Goal: Task Accomplishment & Management: Manage account settings

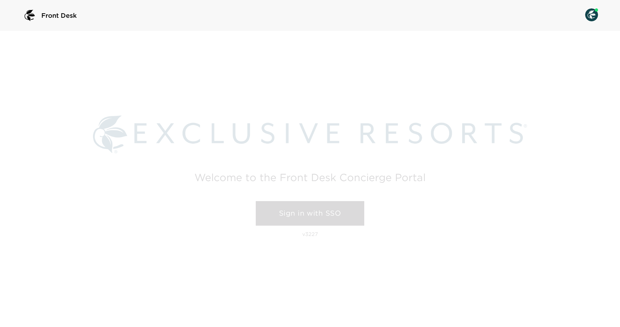
click at [346, 212] on link "Sign in with SSO" at bounding box center [310, 213] width 109 height 25
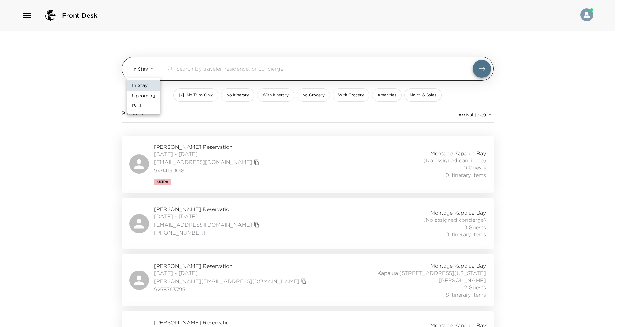
click at [152, 69] on body "Front Desk In Stay In-Stay ​ My Trips Only No Itinerary With Itinerary No Groce…" at bounding box center [310, 163] width 620 height 327
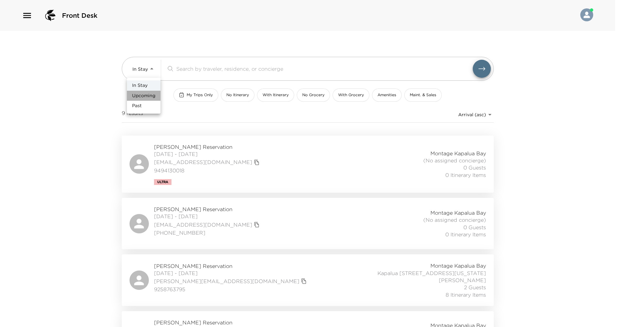
click at [149, 96] on span "Upcoming" at bounding box center [143, 96] width 23 height 6
type input "Upcoming"
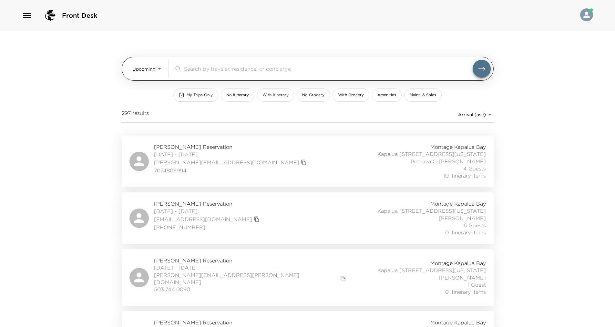
click at [209, 64] on div "​" at bounding box center [332, 69] width 317 height 18
click at [197, 68] on input "search" at bounding box center [328, 68] width 289 height 7
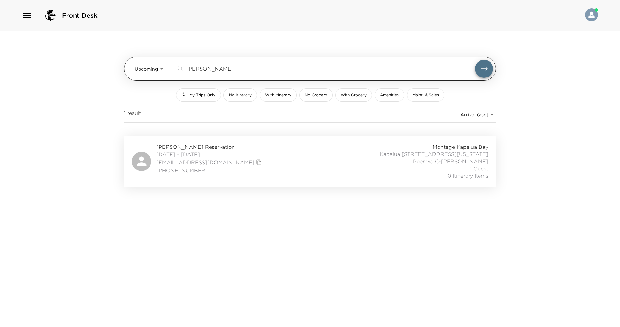
type input "Keffeler"
click at [475, 60] on button "submit" at bounding box center [484, 69] width 18 height 18
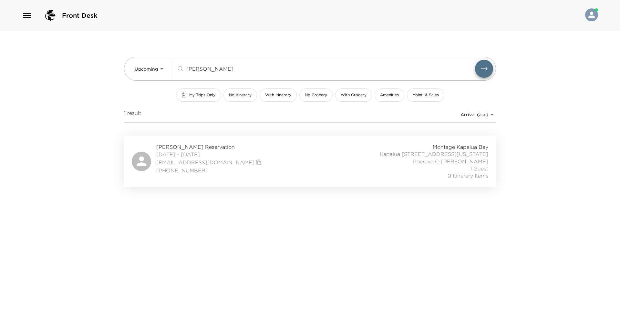
click at [356, 159] on div "Montage Kapalua Bay Kapalua 2706 Kapalua, Maui, Hawaii Poerava C-Emigh 1 Guest …" at bounding box center [417, 161] width 143 height 36
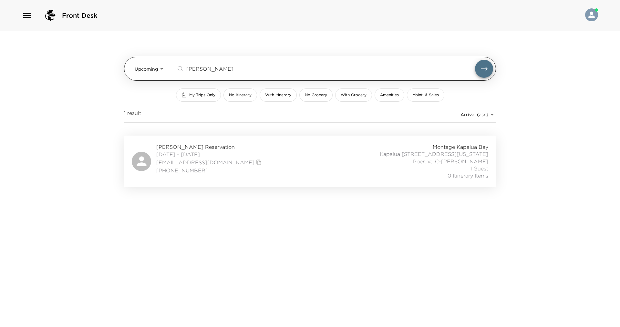
drag, startPoint x: 221, startPoint y: 68, endPoint x: 181, endPoint y: 67, distance: 40.1
click at [181, 67] on div "Keffeler ​" at bounding box center [325, 69] width 299 height 8
type input "Chandhok"
click at [475, 60] on button "submit" at bounding box center [484, 69] width 18 height 18
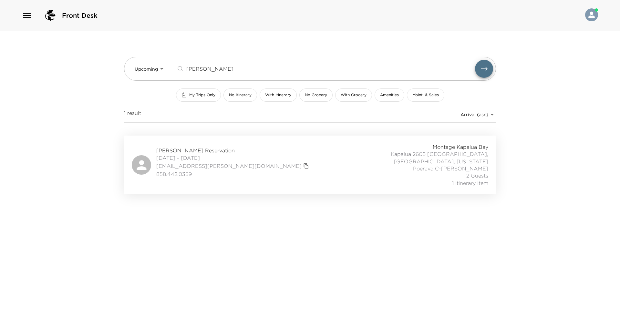
click at [261, 152] on div "Rob Chandhok Reservation 09/06/2025 - 09/13/2025 robandkim@chandhok.net 858.442…" at bounding box center [310, 164] width 357 height 43
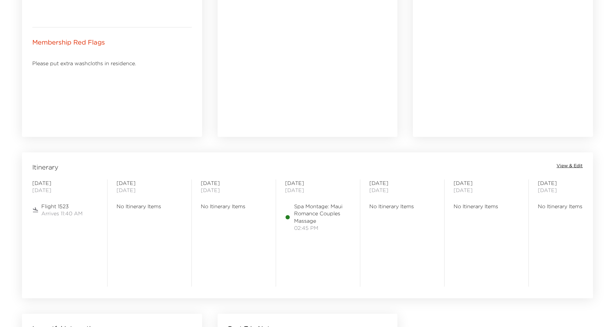
scroll to position [388, 0]
click at [579, 163] on span "View & Edit" at bounding box center [570, 165] width 26 height 6
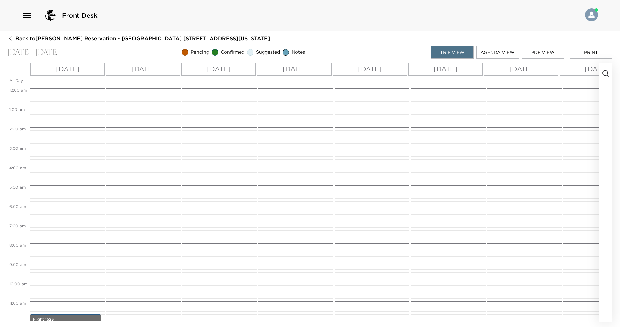
scroll to position [226, 0]
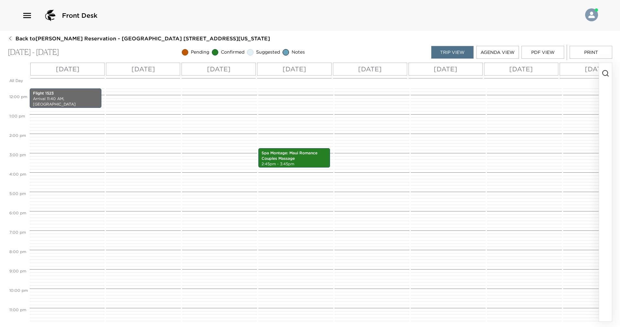
click at [74, 66] on p "[DATE]" at bounding box center [68, 69] width 24 height 10
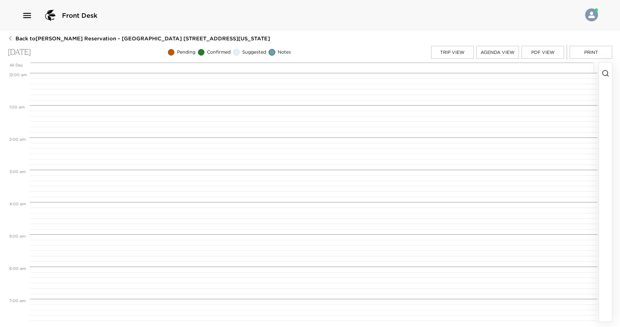
scroll to position [377, 0]
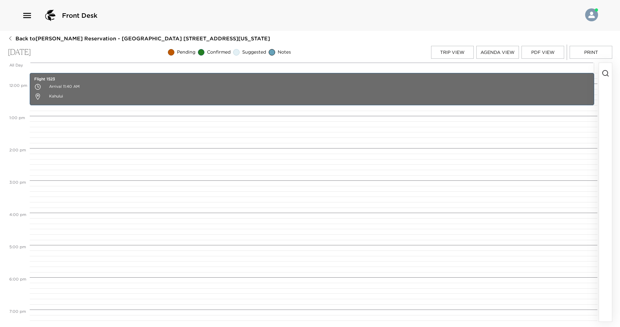
click at [606, 74] on icon "button" at bounding box center [606, 73] width 8 height 8
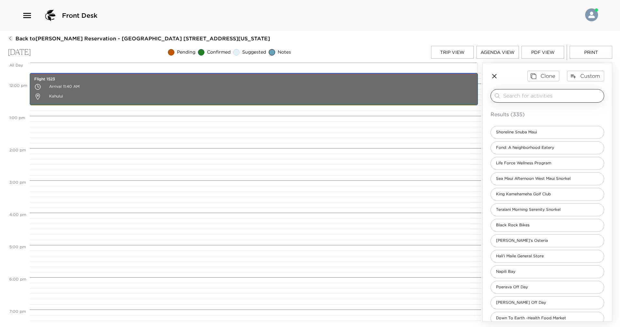
click at [583, 98] on input "search" at bounding box center [552, 95] width 98 height 7
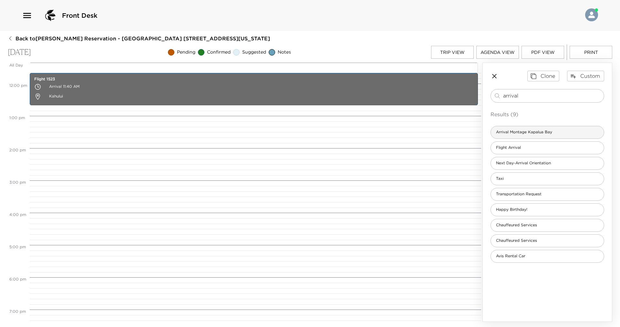
type input "arrival"
click at [570, 136] on div "Arrival Montage Kapalua Bay" at bounding box center [548, 132] width 114 height 13
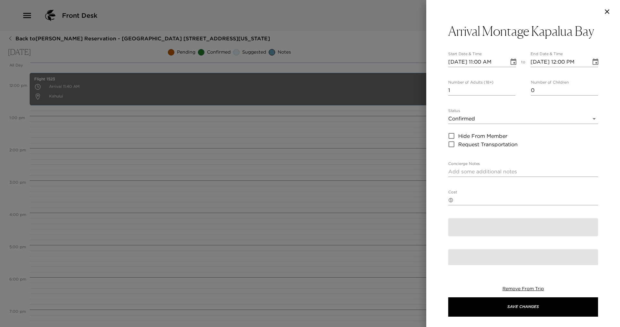
type textarea "Welcome to [GEOGRAPHIC_DATA]! Either myself or another concierge will personall…"
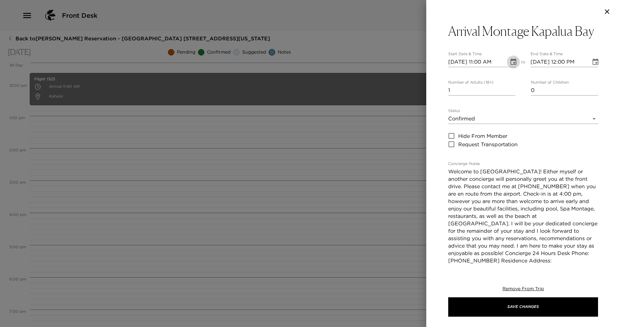
click at [510, 62] on icon "Choose date, selected date is Sep 6, 2025" at bounding box center [514, 62] width 8 height 8
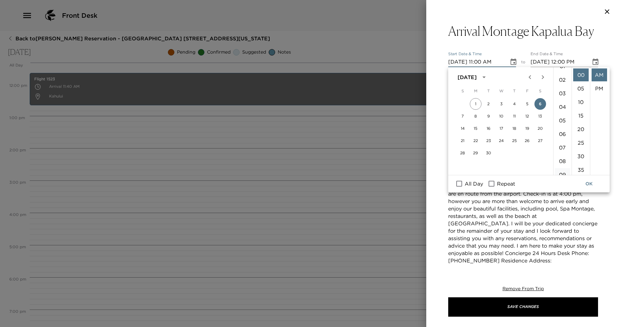
scroll to position [20, 0]
click at [563, 110] on li "04" at bounding box center [563, 109] width 16 height 13
click at [601, 90] on li "PM" at bounding box center [600, 88] width 16 height 13
type input "[DATE] 04:00 PM"
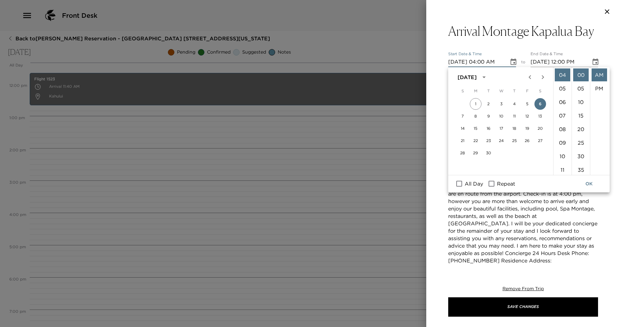
type input "[DATE] 05:00 PM"
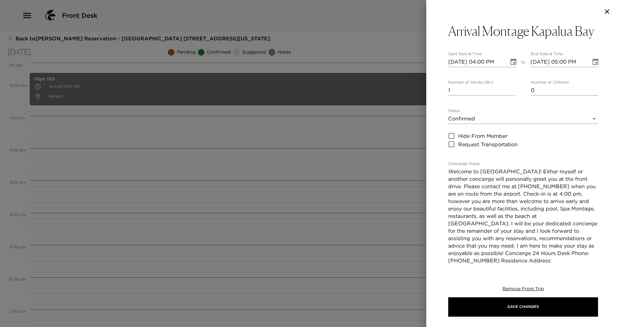
scroll to position [14, 0]
type input "2"
click at [509, 88] on input "2" at bounding box center [481, 90] width 67 height 10
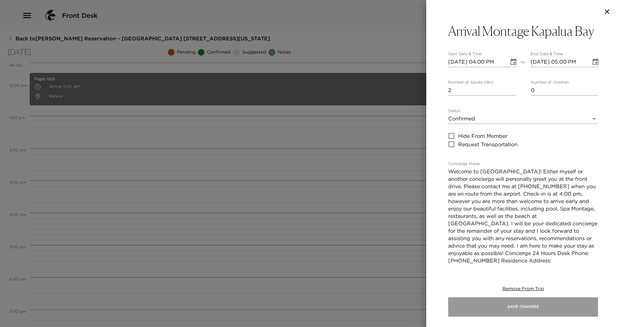
click at [557, 307] on button "Save Changes" at bounding box center [523, 307] width 150 height 19
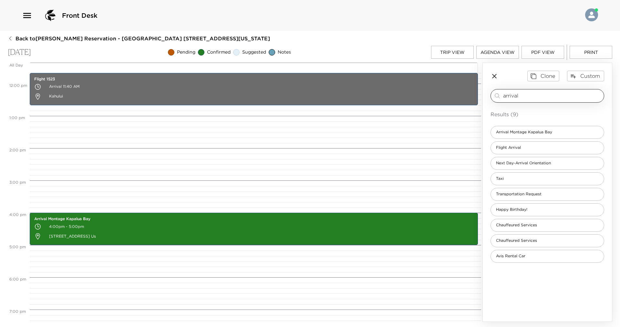
drag, startPoint x: 542, startPoint y: 97, endPoint x: 500, endPoint y: 93, distance: 41.5
click at [500, 93] on div "arrival ​" at bounding box center [548, 96] width 108 height 8
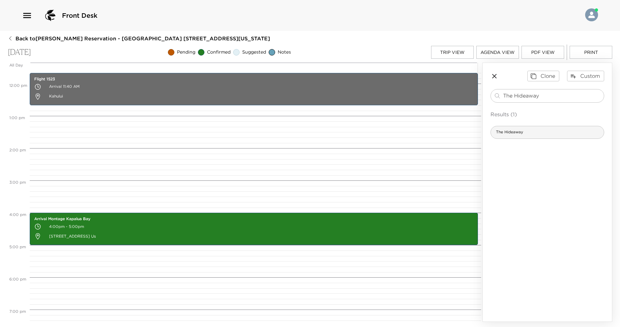
type input "The Hideaway"
click at [534, 129] on div "The Hideaway" at bounding box center [548, 132] width 114 height 13
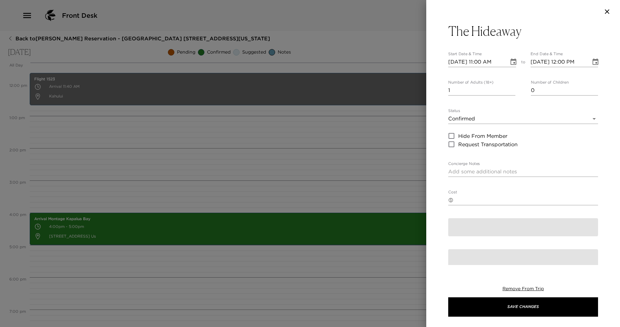
type textarea "The Hideaway at [GEOGRAPHIC_DATA] offers island inspired cuisine and cocktails.…"
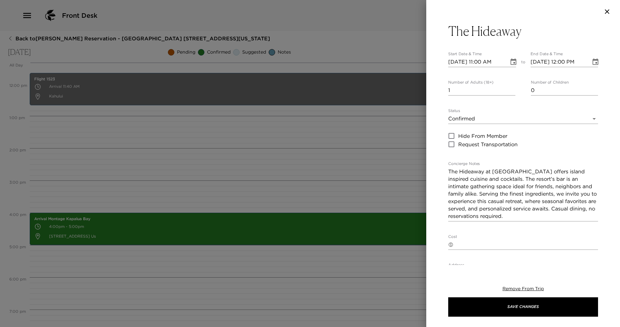
click at [510, 62] on icon "Choose date, selected date is Sep 6, 2025" at bounding box center [514, 62] width 8 height 8
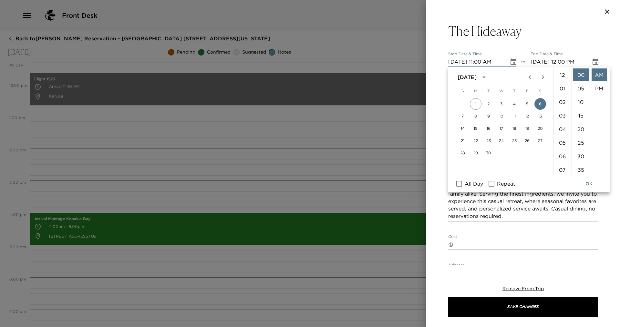
scroll to position [149, 0]
click at [563, 89] on li "05" at bounding box center [563, 90] width 16 height 13
drag, startPoint x: 599, startPoint y: 87, endPoint x: 600, endPoint y: 112, distance: 24.6
click at [599, 89] on li "PM" at bounding box center [600, 88] width 16 height 13
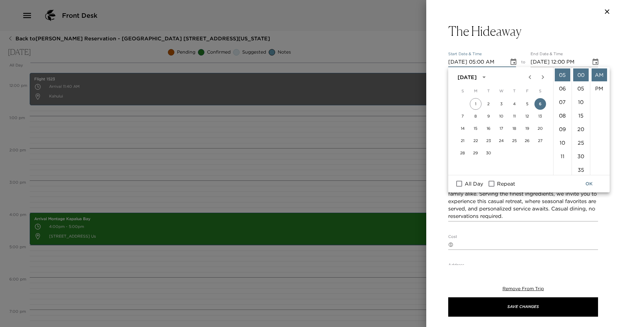
type input "[DATE] 05:00 PM"
type input "[DATE] 06:00 PM"
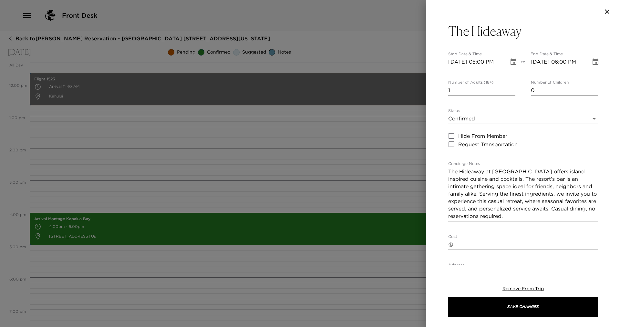
scroll to position [14, 0]
type input "2"
click at [511, 89] on input "2" at bounding box center [481, 90] width 67 height 10
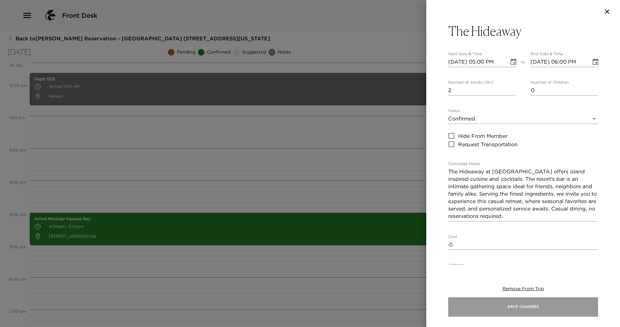
click at [565, 308] on button "Save Changes" at bounding box center [523, 307] width 150 height 19
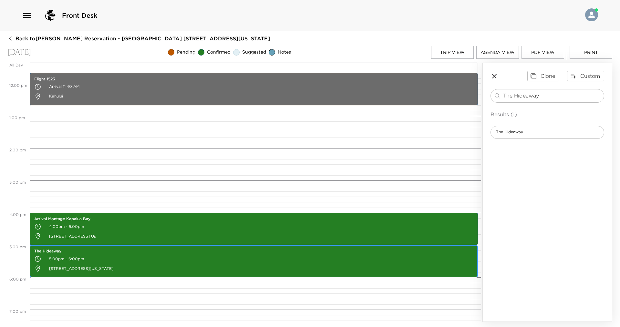
click at [308, 254] on p "The Hideaway" at bounding box center [253, 251] width 439 height 5
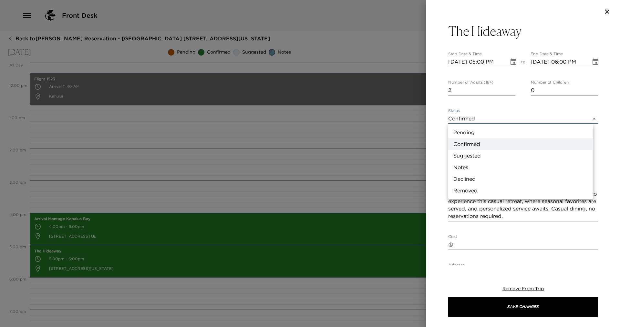
click at [591, 119] on body "Front Desk Back to [PERSON_NAME] Reservation - [GEOGRAPHIC_DATA] [GEOGRAPHIC_DA…" at bounding box center [310, 163] width 620 height 327
click at [492, 155] on li "Suggested" at bounding box center [520, 156] width 145 height 12
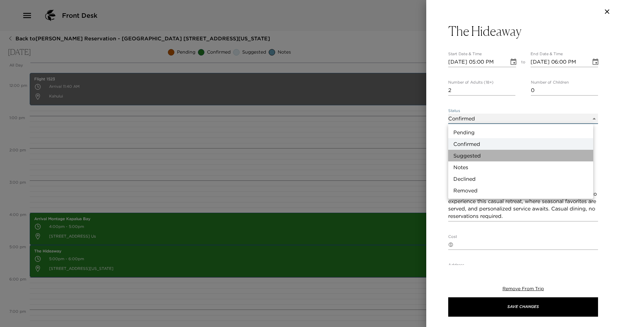
type input "Suggestion"
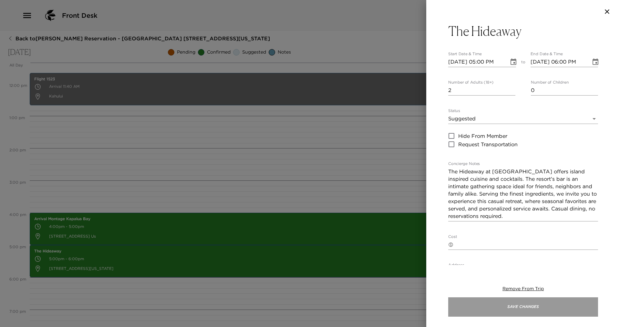
click at [575, 314] on button "Save Changes" at bounding box center [523, 307] width 150 height 19
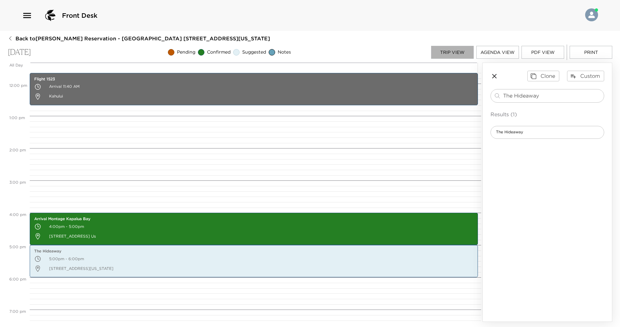
click at [465, 51] on button "Trip View" at bounding box center [452, 52] width 43 height 13
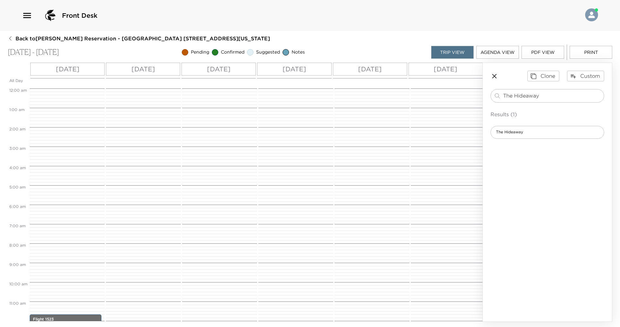
scroll to position [226, 0]
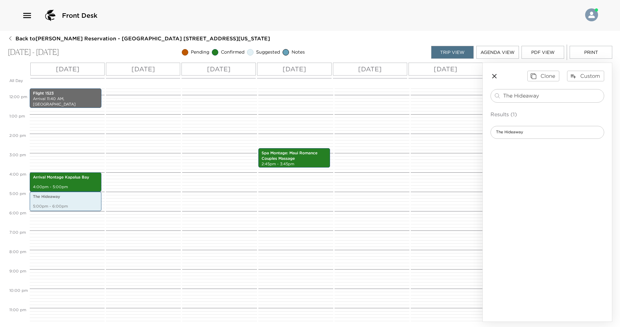
click at [148, 69] on p "[DATE]" at bounding box center [143, 69] width 24 height 10
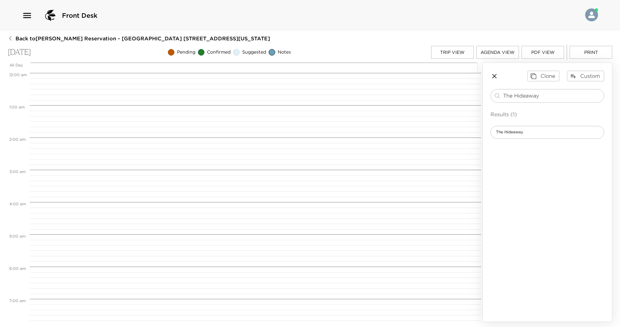
scroll to position [258, 0]
drag, startPoint x: 550, startPoint y: 90, endPoint x: 495, endPoint y: 95, distance: 54.8
click at [495, 95] on div "The Hideaway ​" at bounding box center [548, 96] width 114 height 14
type input "Owners"
click at [553, 131] on span "Montage Kapalua Bay - Owner's Lounge" at bounding box center [535, 132] width 88 height 5
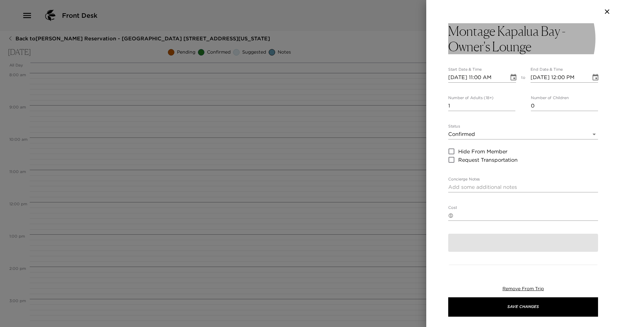
type textarea "Exclusive Resort Members are invited to enjoy the owner's lounge every Morning.…"
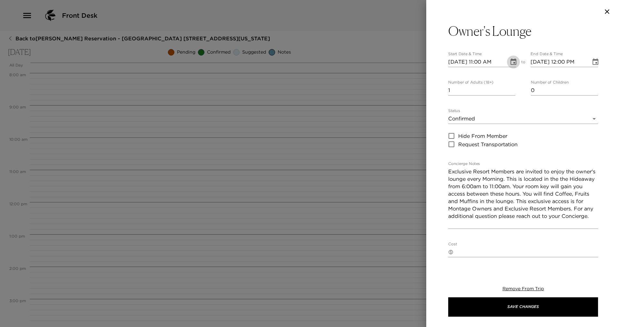
click at [513, 60] on icon "Choose date, selected date is Sep 7, 2025" at bounding box center [514, 61] width 6 height 6
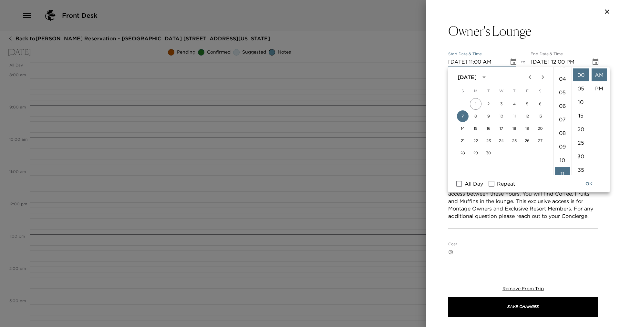
scroll to position [20, 0]
click at [563, 138] on li "06" at bounding box center [563, 136] width 16 height 13
type input "[DATE] 06:00 AM"
click at [591, 182] on button "OK" at bounding box center [589, 184] width 21 height 12
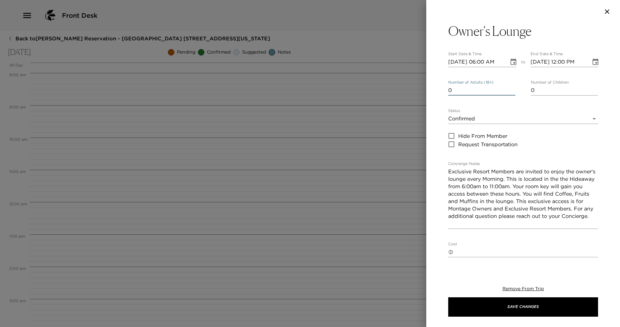
type input "0"
click at [512, 92] on input "0" at bounding box center [481, 90] width 67 height 10
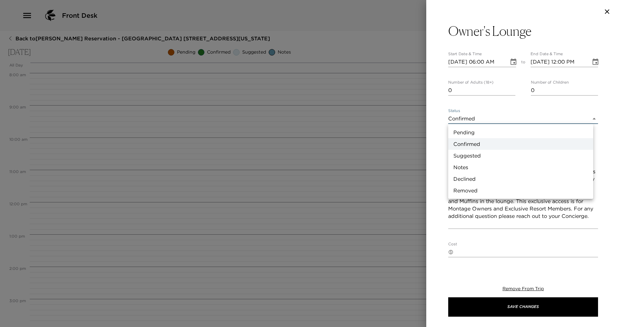
click at [590, 117] on body "Front Desk Back to [PERSON_NAME] Reservation - [GEOGRAPHIC_DATA] [GEOGRAPHIC_DA…" at bounding box center [310, 163] width 620 height 327
click at [511, 157] on li "Suggested" at bounding box center [520, 156] width 145 height 12
type input "Suggestion"
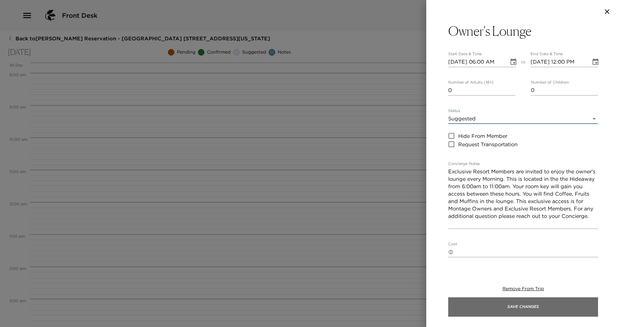
click at [576, 310] on button "Save Changes" at bounding box center [523, 307] width 150 height 19
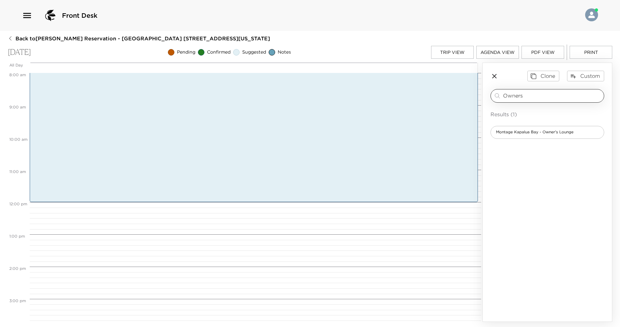
drag, startPoint x: 531, startPoint y: 96, endPoint x: 500, endPoint y: 91, distance: 32.0
click at [500, 91] on div "Owners ​" at bounding box center [548, 96] width 114 height 14
type input "Spa Montage mem"
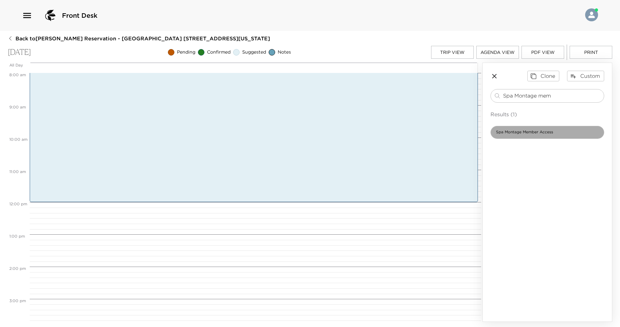
click at [571, 130] on div "Spa Montage Member Access" at bounding box center [548, 132] width 114 height 13
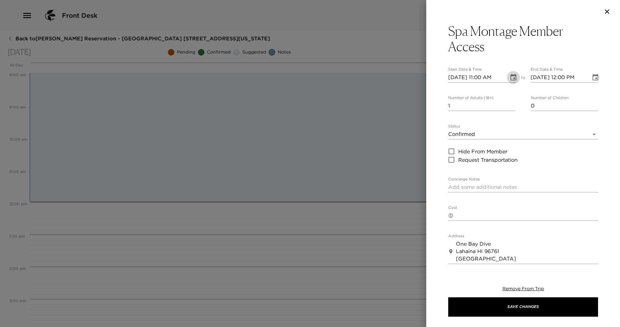
click at [512, 73] on button "Choose date, selected date is Sep 7, 2025" at bounding box center [513, 77] width 13 height 13
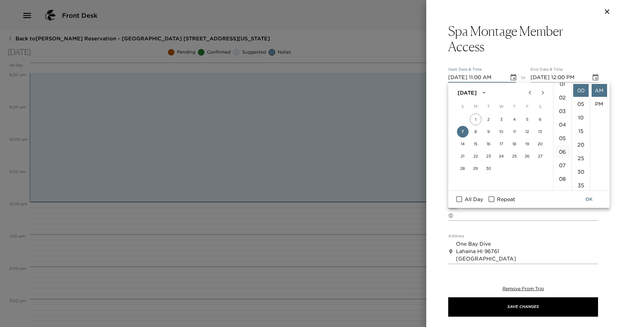
click at [565, 150] on li "06" at bounding box center [563, 151] width 16 height 13
type input "[DATE] 06:00 AM"
click at [588, 202] on button "OK" at bounding box center [589, 199] width 21 height 12
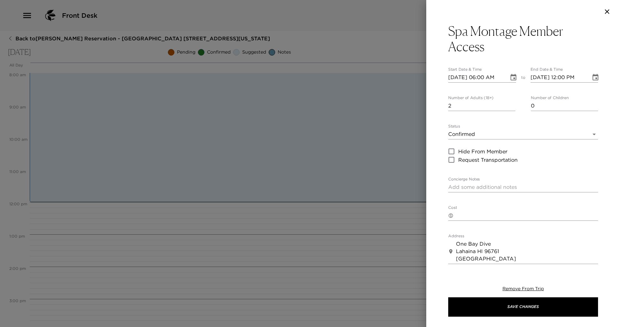
type input "2"
click at [512, 105] on input "2" at bounding box center [481, 106] width 67 height 10
click at [591, 134] on body "Front Desk Back to [PERSON_NAME] Reservation - [GEOGRAPHIC_DATA] [GEOGRAPHIC_DA…" at bounding box center [310, 163] width 620 height 327
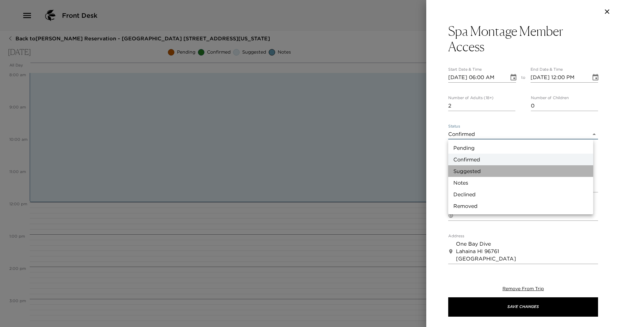
click at [492, 170] on li "Suggested" at bounding box center [520, 171] width 145 height 12
type input "Suggestion"
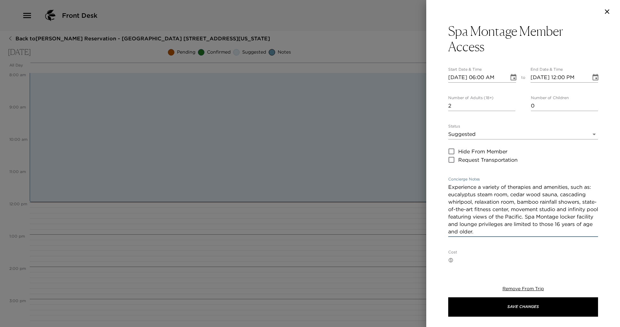
click at [522, 231] on textarea "Experience a variety of therapies and amenities, such as: eucalyptus steam room…" at bounding box center [523, 209] width 150 height 52
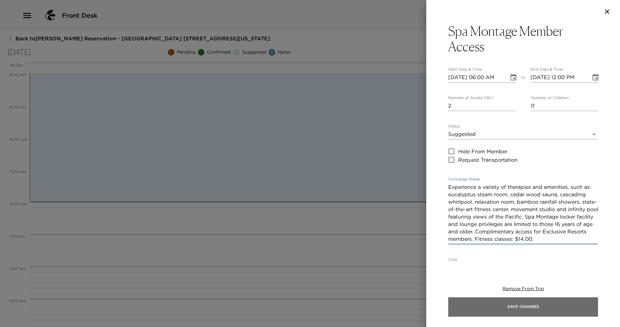
type textarea "Experience a variety of therapies and amenities, such as: eucalyptus steam room…"
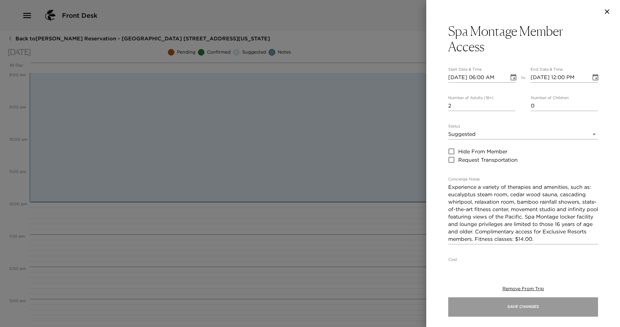
click at [547, 306] on button "Save Changes" at bounding box center [523, 307] width 150 height 19
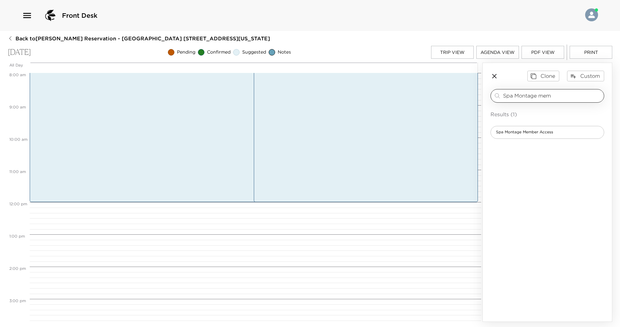
drag, startPoint x: 565, startPoint y: 96, endPoint x: 503, endPoint y: 97, distance: 62.7
click at [503, 97] on div "Spa Montage mem ​" at bounding box center [548, 96] width 108 height 8
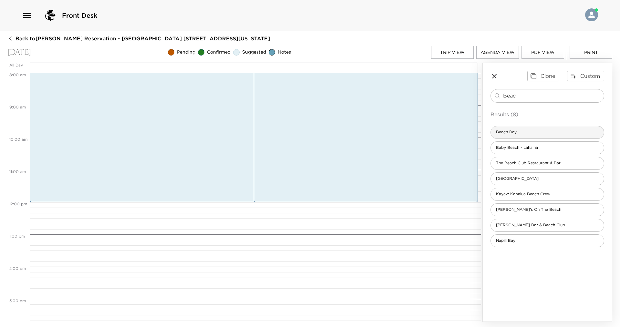
type input "Beac"
click at [538, 134] on div "Beach Day" at bounding box center [548, 132] width 114 height 13
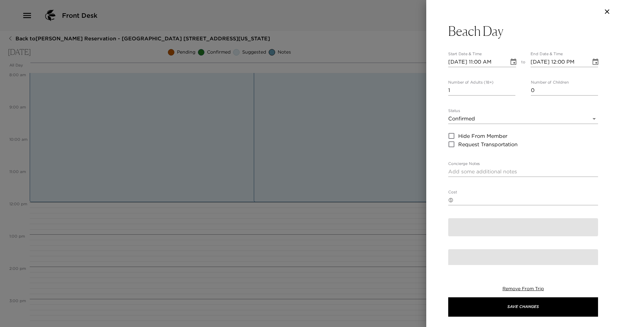
type textarea "Lucky you! Some of the best snorkeling on Maui is right out your back door, at …"
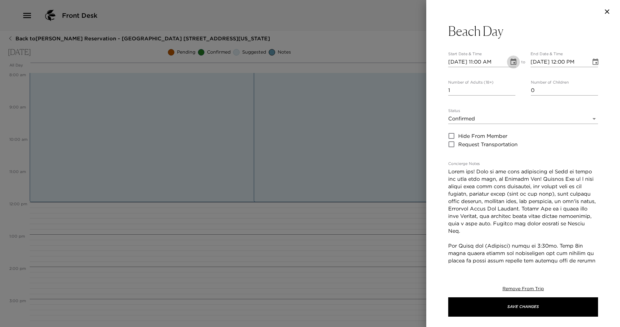
click at [510, 58] on icon "Choose date, selected date is Sep 7, 2025" at bounding box center [514, 62] width 8 height 8
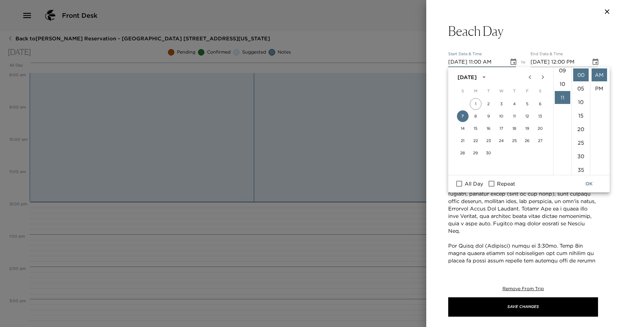
scroll to position [52, 0]
click at [561, 132] on li "08" at bounding box center [563, 131] width 16 height 13
click at [579, 156] on li "30" at bounding box center [581, 156] width 16 height 13
type input "[DATE] 08:30 AM"
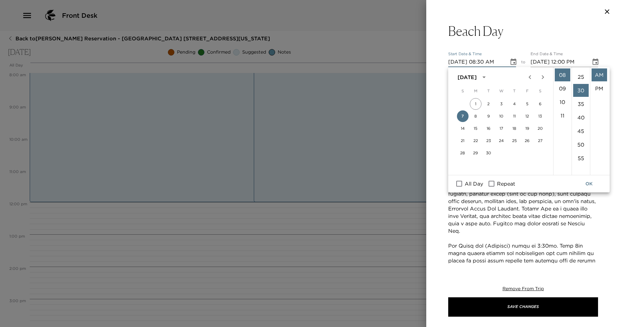
scroll to position [81, 0]
click at [589, 183] on button "OK" at bounding box center [589, 184] width 21 height 12
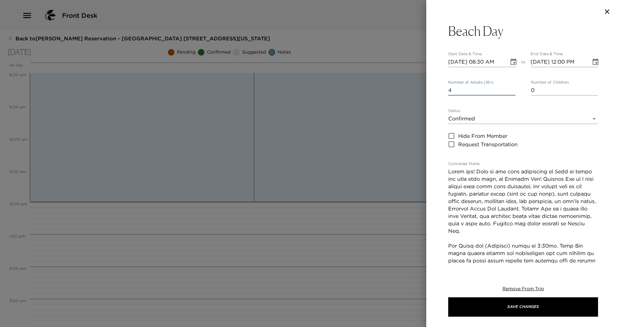
click at [512, 87] on input "4" at bounding box center [481, 90] width 67 height 10
click at [511, 92] on input "3" at bounding box center [481, 90] width 67 height 10
type input "2"
click at [511, 92] on input "2" at bounding box center [481, 90] width 67 height 10
click at [589, 118] on body "Front Desk Back to [PERSON_NAME] Reservation - [GEOGRAPHIC_DATA] [GEOGRAPHIC_DA…" at bounding box center [310, 163] width 620 height 327
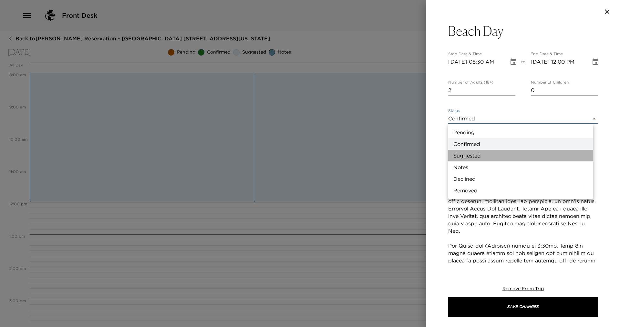
click at [549, 159] on li "Suggested" at bounding box center [520, 156] width 145 height 12
type input "Suggestion"
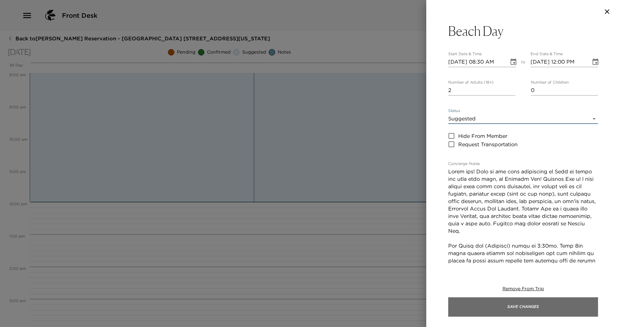
click at [535, 306] on button "Save Changes" at bounding box center [523, 307] width 150 height 19
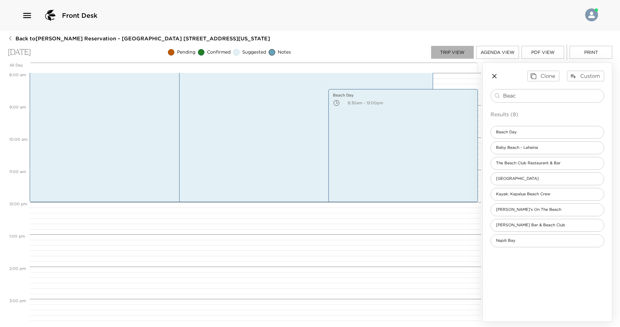
click at [449, 55] on button "Trip View" at bounding box center [452, 52] width 43 height 13
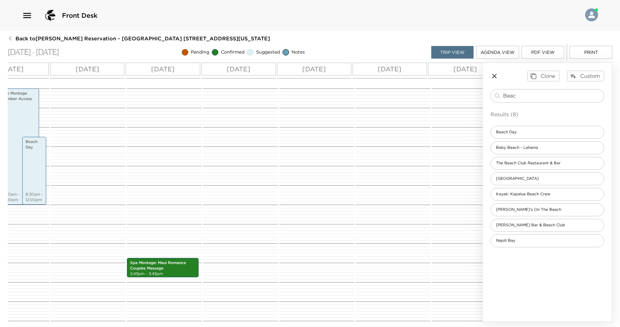
scroll to position [0, 162]
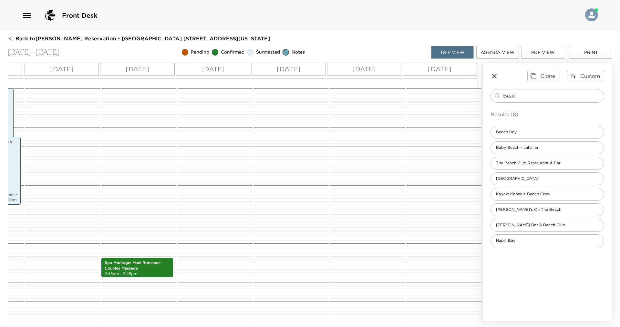
click at [393, 69] on div "[DATE]" at bounding box center [364, 69] width 74 height 13
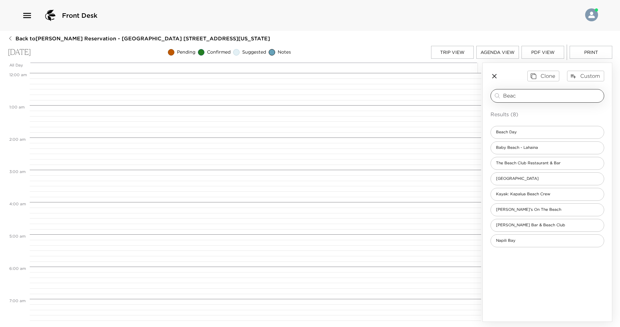
scroll to position [258, 0]
drag, startPoint x: 548, startPoint y: 100, endPoint x: 488, endPoint y: 97, distance: 59.8
click at [488, 97] on div "Clone Custom Beac ​ Results (8) Beach Day [GEOGRAPHIC_DATA] - [GEOGRAPHIC_DATA]…" at bounding box center [547, 159] width 129 height 192
drag, startPoint x: 528, startPoint y: 98, endPoint x: 501, endPoint y: 94, distance: 27.4
click at [501, 94] on div "Beac ​" at bounding box center [548, 96] width 108 height 8
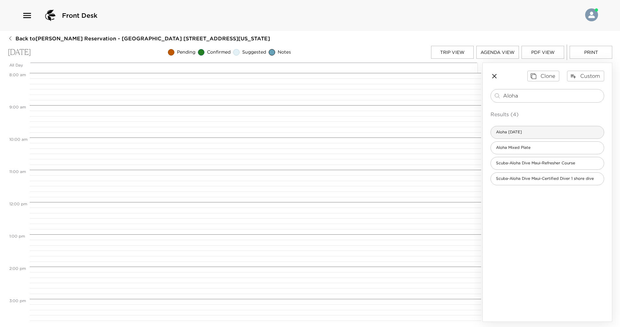
type input "Aloha"
click at [539, 130] on div "Aloha [DATE]" at bounding box center [548, 132] width 114 height 13
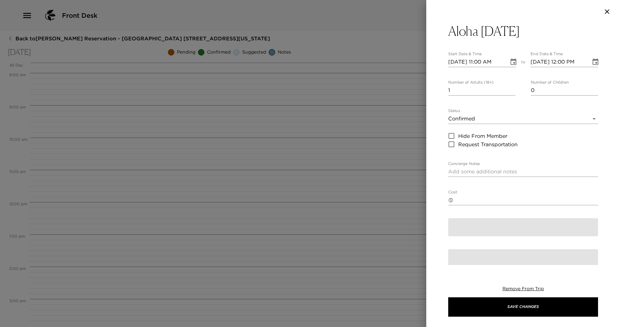
type textarea "Aloha [DATE] is a day when [DEMOGRAPHIC_DATA] celebrate the end of the workweek…"
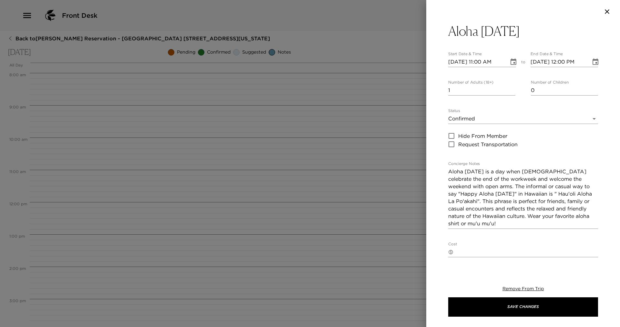
click at [511, 60] on icon "Choose date, selected date is Sep 12, 2025" at bounding box center [514, 61] width 6 height 6
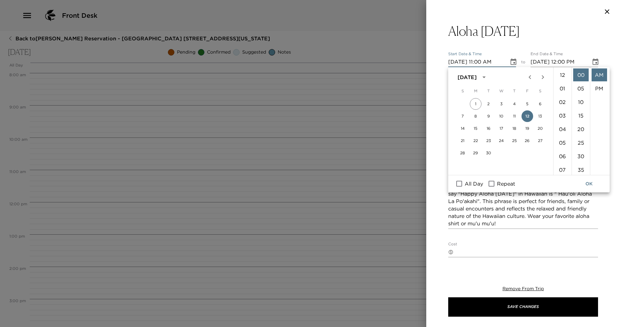
scroll to position [149, 0]
click at [562, 84] on li "07" at bounding box center [563, 85] width 16 height 13
type input "[DATE] 07:00 AM"
click at [589, 182] on button "OK" at bounding box center [589, 184] width 21 height 12
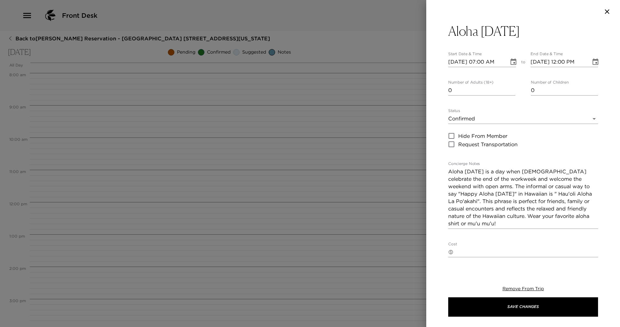
type input "0"
click at [512, 93] on input "0" at bounding box center [481, 90] width 67 height 10
click at [589, 119] on body "Front Desk Back to [PERSON_NAME] Reservation - [GEOGRAPHIC_DATA] [GEOGRAPHIC_DA…" at bounding box center [310, 163] width 620 height 327
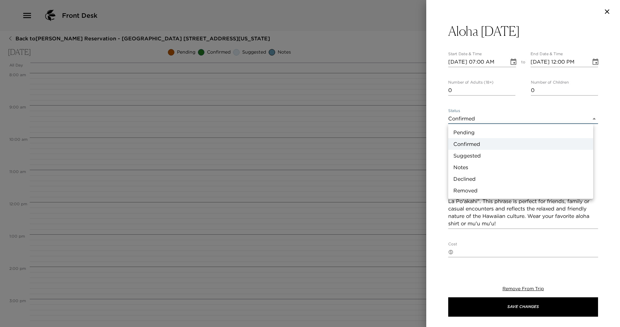
click at [497, 165] on li "Notes" at bounding box center [520, 168] width 145 height 12
type input "Concierge Note"
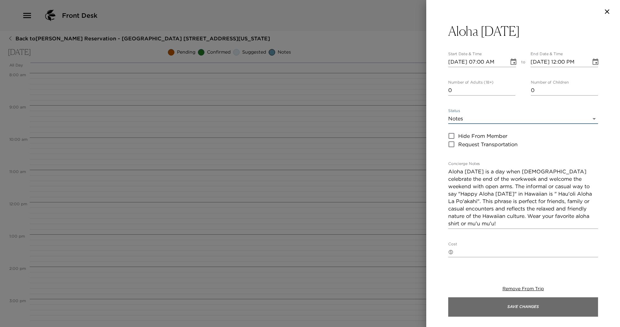
click at [551, 305] on button "Save Changes" at bounding box center [523, 307] width 150 height 19
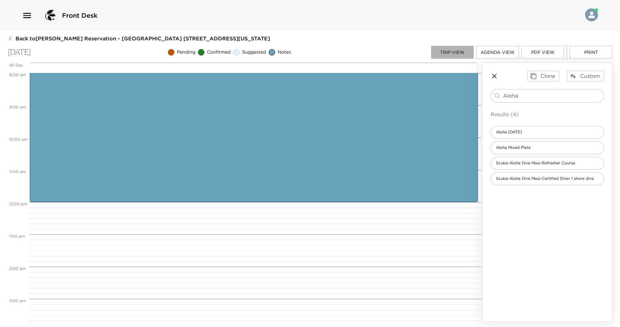
click at [448, 48] on button "Trip View" at bounding box center [452, 52] width 43 height 13
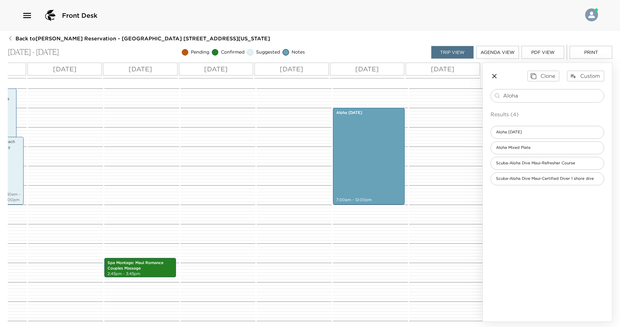
scroll to position [0, 162]
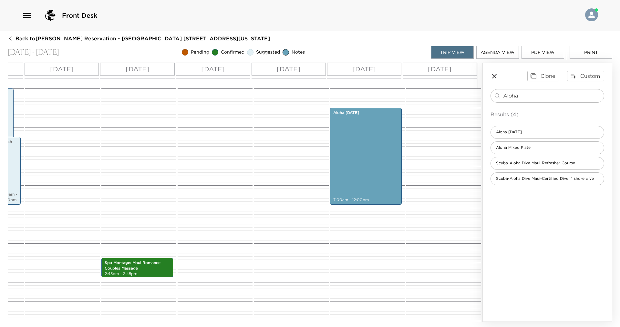
click at [456, 69] on div "[DATE]" at bounding box center [440, 69] width 74 height 13
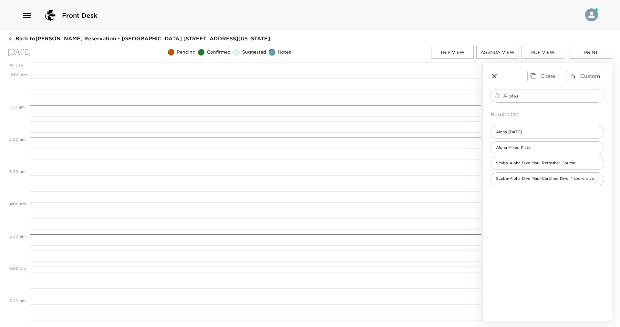
scroll to position [258, 0]
click at [442, 53] on button "Trip View" at bounding box center [452, 52] width 43 height 13
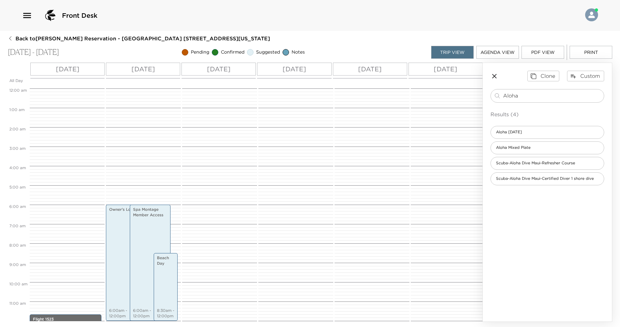
scroll to position [116, 0]
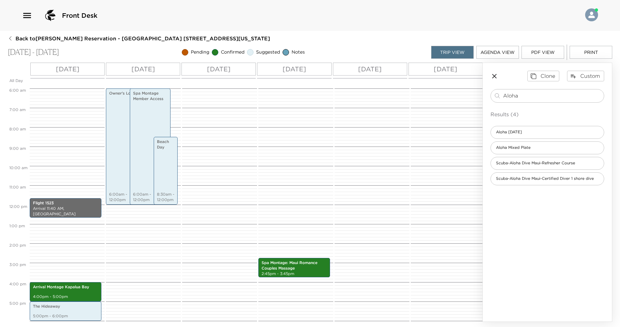
click at [479, 316] on div at bounding box center [447, 204] width 73 height 465
click at [389, 63] on div "[DATE]" at bounding box center [370, 69] width 74 height 13
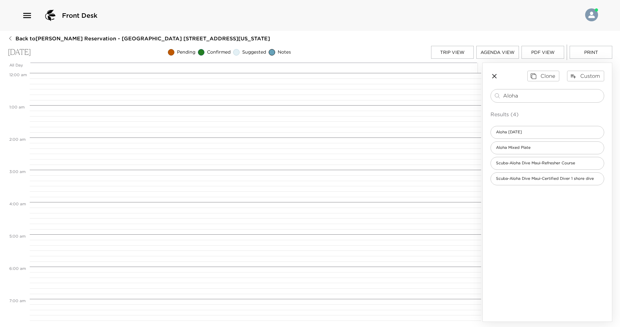
scroll to position [258, 0]
drag, startPoint x: 525, startPoint y: 97, endPoint x: 502, endPoint y: 93, distance: 23.6
click at [502, 93] on div "Aloha ​" at bounding box center [548, 96] width 108 height 8
type input "Napil"
click at [530, 143] on div "Napili Farmers Market" at bounding box center [548, 147] width 114 height 13
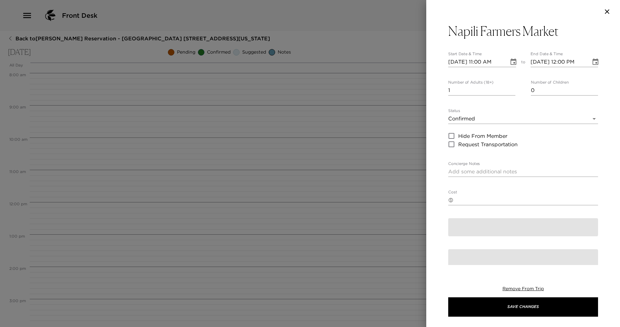
type textarea "The Napili Farmers Market is an outdoor farmers market located in [GEOGRAPHIC_D…"
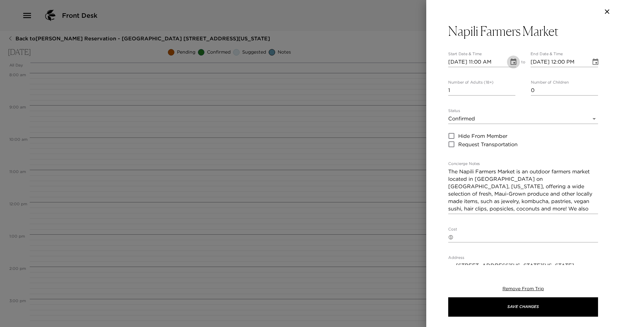
click at [513, 60] on icon "Choose date, selected date is Sep 10, 2025" at bounding box center [514, 61] width 6 height 6
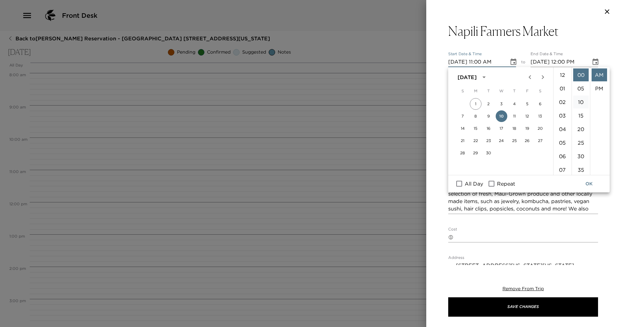
scroll to position [149, 0]
click at [563, 130] on li "08" at bounding box center [563, 131] width 16 height 13
type input "[DATE] 08:00 AM"
click at [589, 183] on button "OK" at bounding box center [589, 184] width 21 height 12
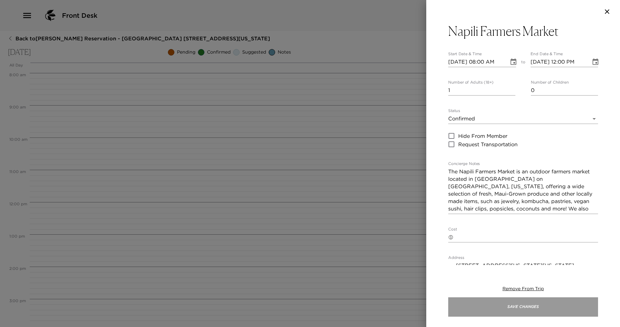
click at [553, 312] on button "Save Changes" at bounding box center [523, 307] width 150 height 19
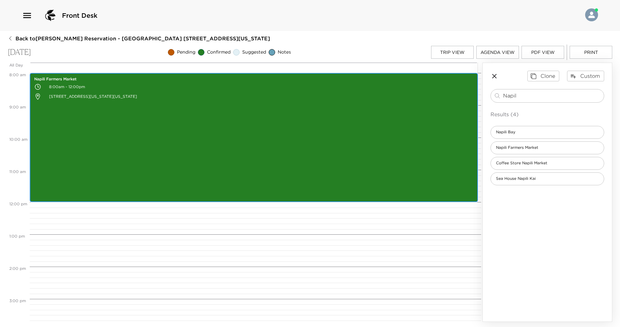
click at [316, 133] on div "Napili Farmers Market 8:00am - 12:00pm [STREET_ADDRESS][US_STATE][US_STATE]" at bounding box center [254, 137] width 444 height 127
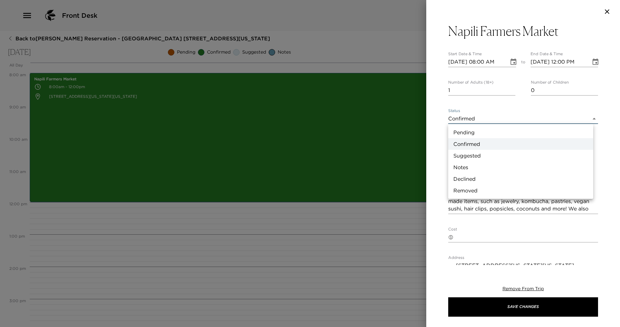
click at [590, 117] on body "Front Desk Back to [PERSON_NAME] Reservation - [GEOGRAPHIC_DATA] [GEOGRAPHIC_DA…" at bounding box center [310, 163] width 620 height 327
click at [486, 152] on li "Suggested" at bounding box center [520, 156] width 145 height 12
type input "Suggestion"
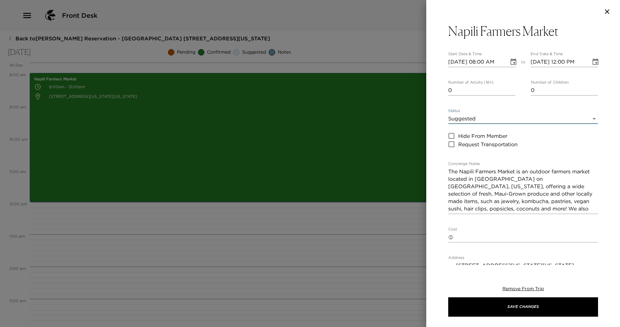
type input "0"
click at [511, 93] on input "0" at bounding box center [481, 90] width 67 height 10
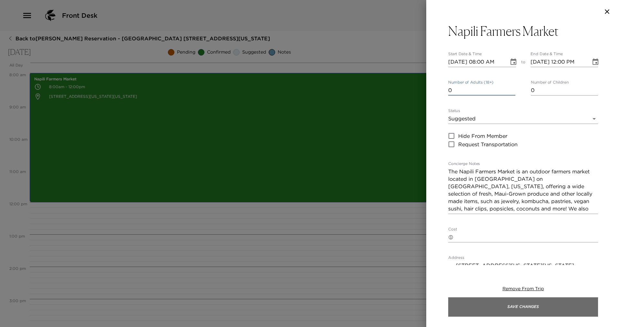
click at [569, 305] on button "Save Changes" at bounding box center [523, 307] width 150 height 19
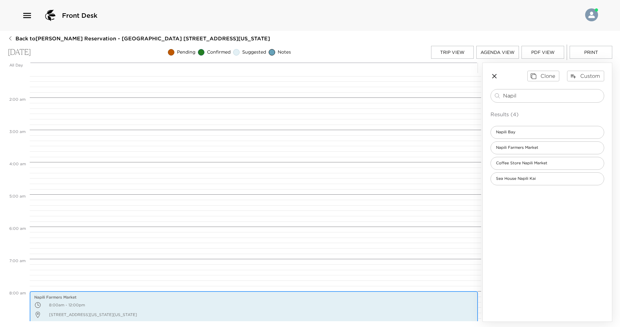
scroll to position [0, 0]
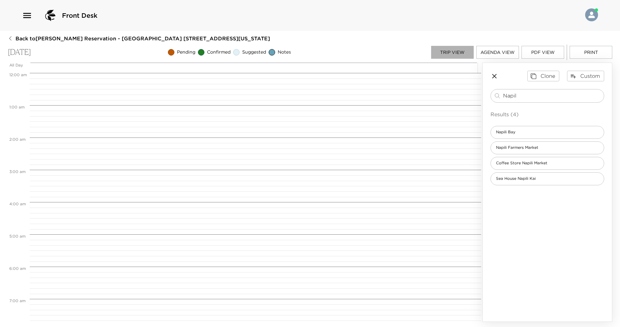
click at [464, 48] on button "Trip View" at bounding box center [452, 52] width 43 height 13
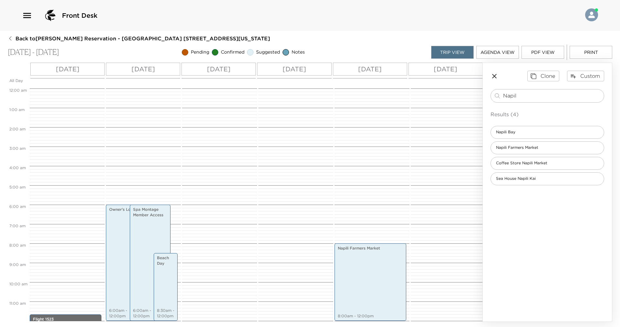
scroll to position [116, 0]
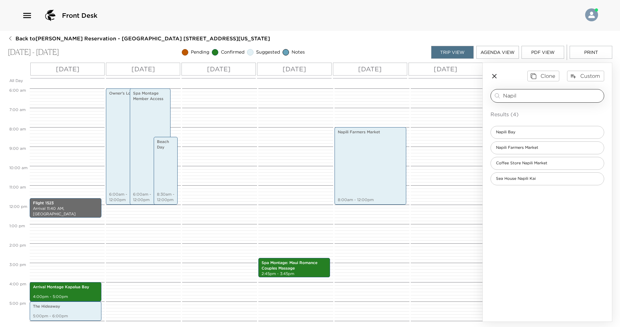
click at [524, 97] on input "Napil" at bounding box center [552, 95] width 98 height 7
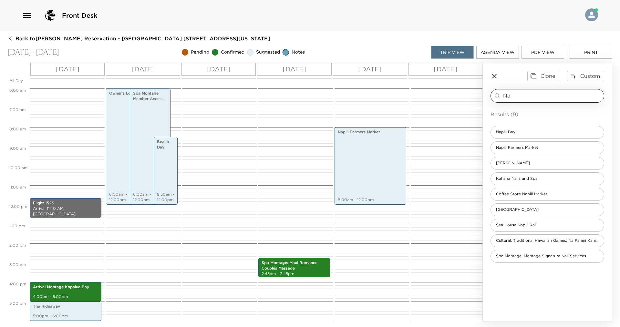
type input "N"
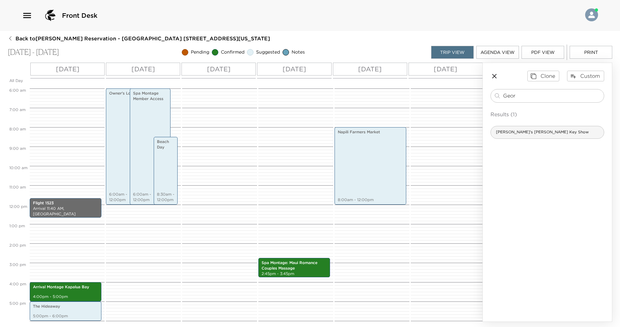
type input "Geor"
click at [555, 133] on span "[PERSON_NAME]'s [PERSON_NAME] Key Show" at bounding box center [542, 132] width 103 height 5
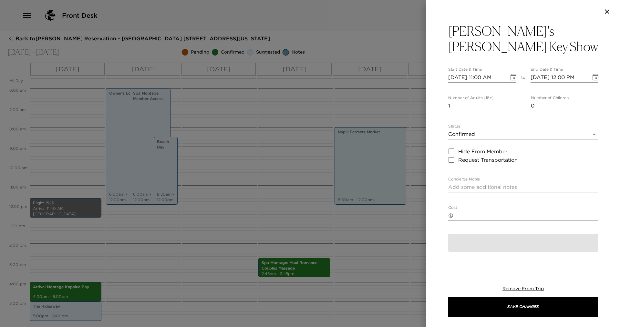
type textarea "Loremipsum Dolo’s Ametcon "Adip" Elits Doeiu—Tem Incid Utl Etdo! Magn aliq en a…"
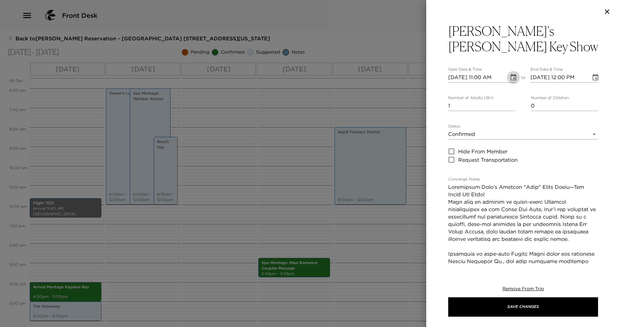
click at [511, 75] on icon "Choose date, selected date is Sep 6, 2025" at bounding box center [514, 77] width 6 height 6
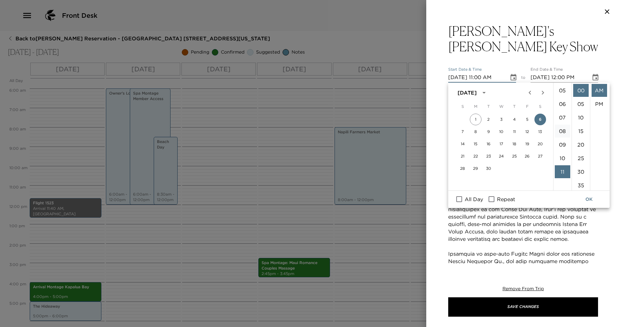
scroll to position [52, 0]
click at [562, 106] on li "05" at bounding box center [563, 105] width 16 height 13
click at [598, 101] on li "PM" at bounding box center [600, 104] width 16 height 13
type input "[DATE] 05:00 PM"
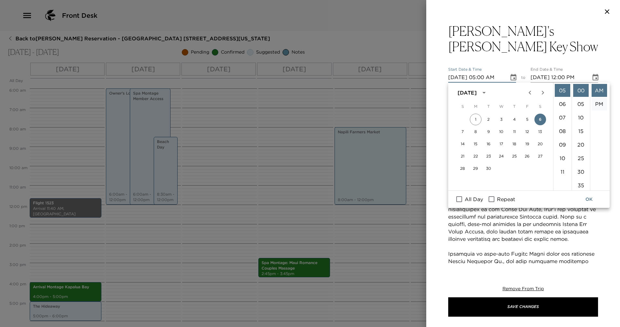
type input "[DATE] 06:00 PM"
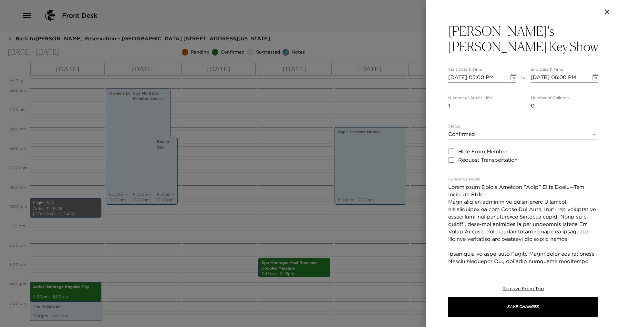
scroll to position [14, 0]
type input "2"
click at [511, 104] on input "2" at bounding box center [481, 106] width 67 height 10
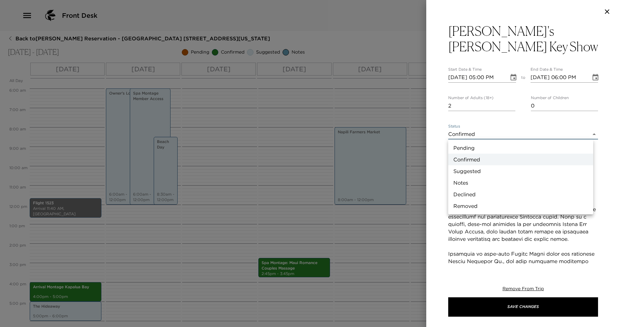
click at [591, 133] on body "Front Desk Back to [PERSON_NAME] Reservation - [GEOGRAPHIC_DATA] [GEOGRAPHIC_DA…" at bounding box center [310, 163] width 620 height 327
click at [497, 170] on li "Suggested" at bounding box center [520, 171] width 145 height 12
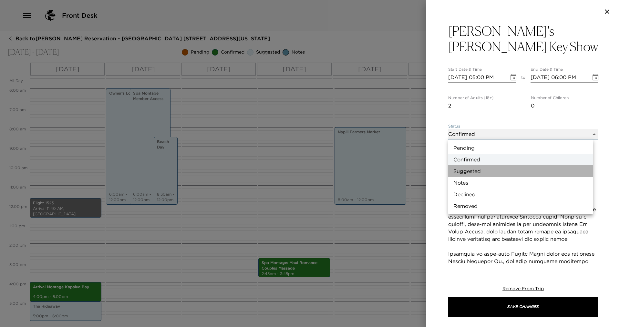
type input "Suggestion"
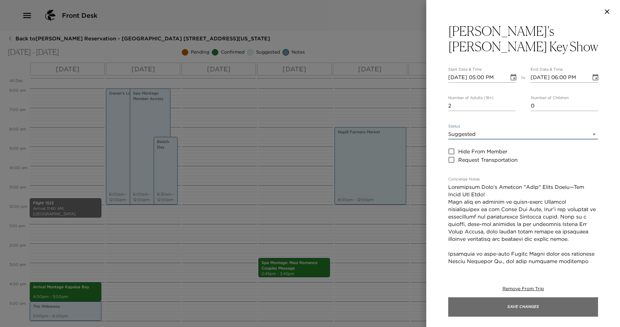
click at [563, 303] on button "Save Changes" at bounding box center [523, 307] width 150 height 19
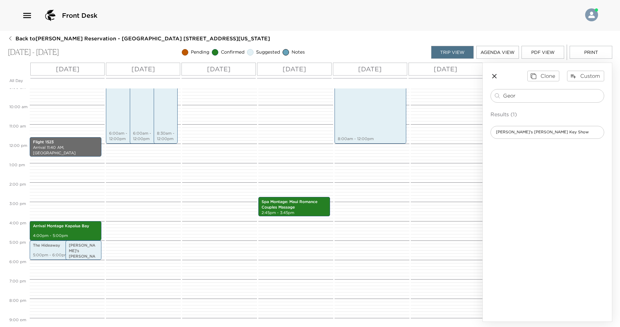
scroll to position [213, 0]
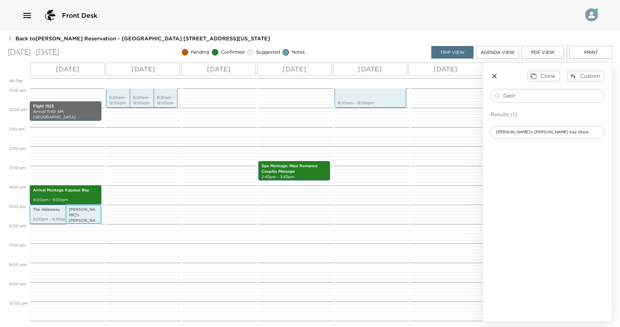
click at [89, 215] on p "[PERSON_NAME]'s [PERSON_NAME] Key Show" at bounding box center [83, 218] width 29 height 22
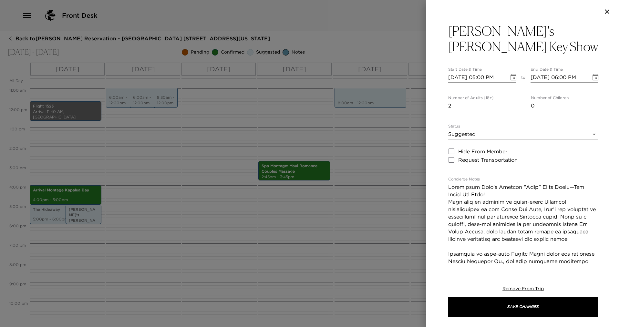
click at [511, 77] on icon "Choose date, selected date is Sep 6, 2025" at bounding box center [514, 77] width 6 height 6
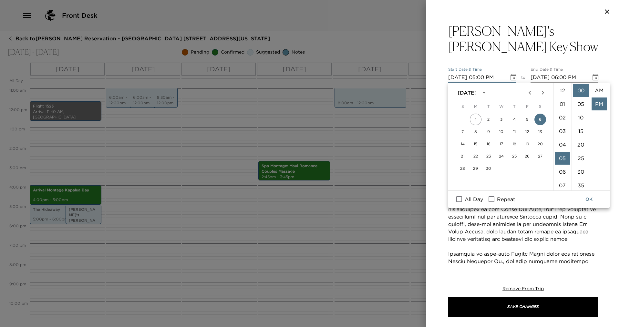
scroll to position [14, 0]
click at [504, 131] on button "10" at bounding box center [502, 132] width 12 height 12
type input "[DATE] 05:00 PM"
type input "[DATE] 06:00 PM"
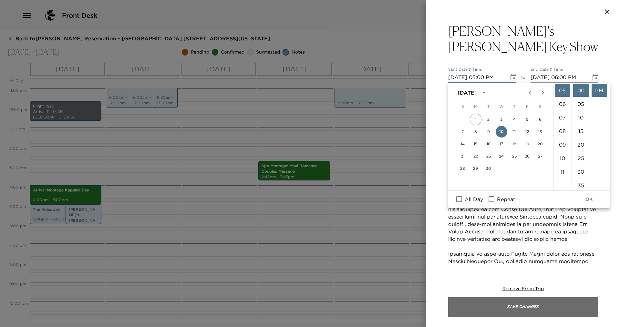
click at [584, 313] on button "Save Changes" at bounding box center [523, 307] width 150 height 19
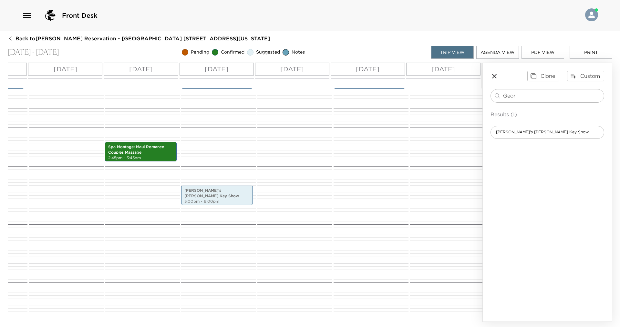
scroll to position [0, 162]
